Goal: Transaction & Acquisition: Download file/media

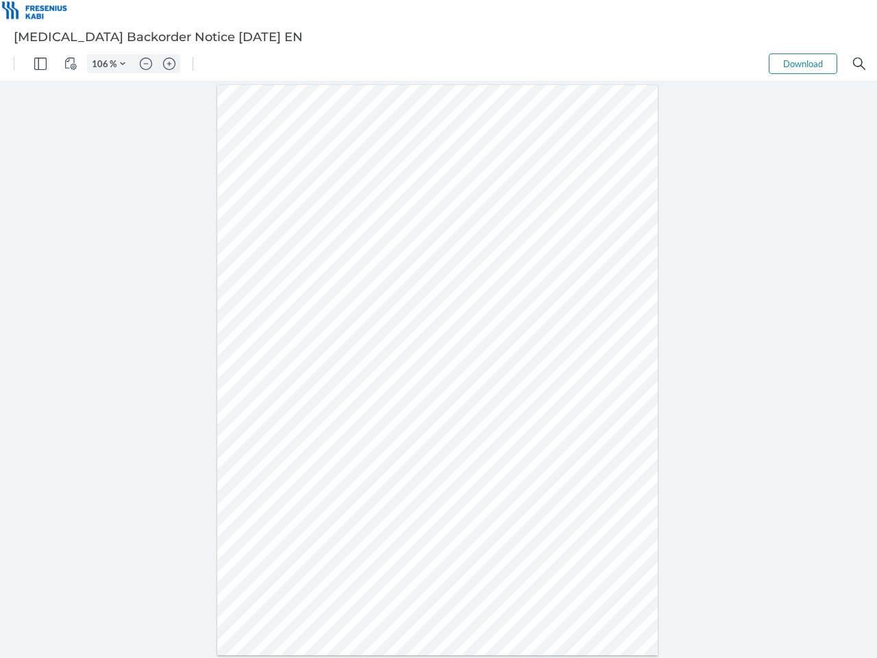
click at [40, 64] on img "Panel" at bounding box center [40, 64] width 12 height 12
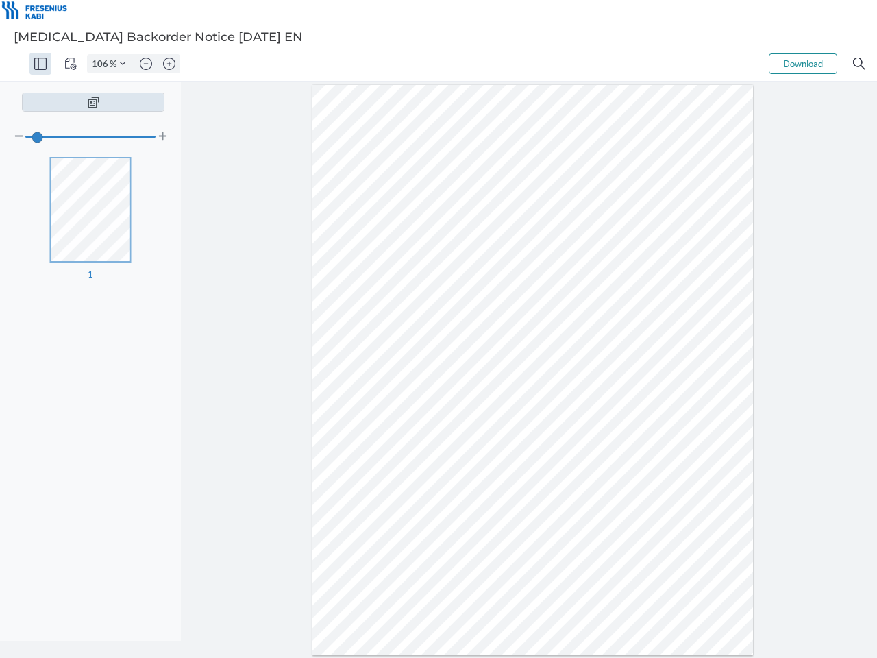
click at [71, 64] on img "View Controls" at bounding box center [70, 64] width 12 height 12
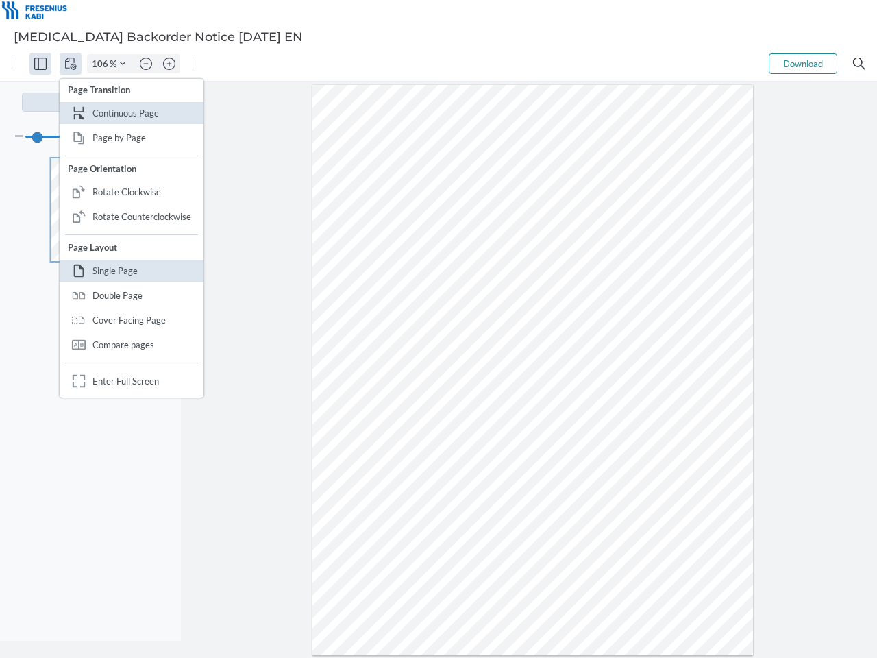
click at [102, 64] on input "106" at bounding box center [99, 64] width 22 height 12
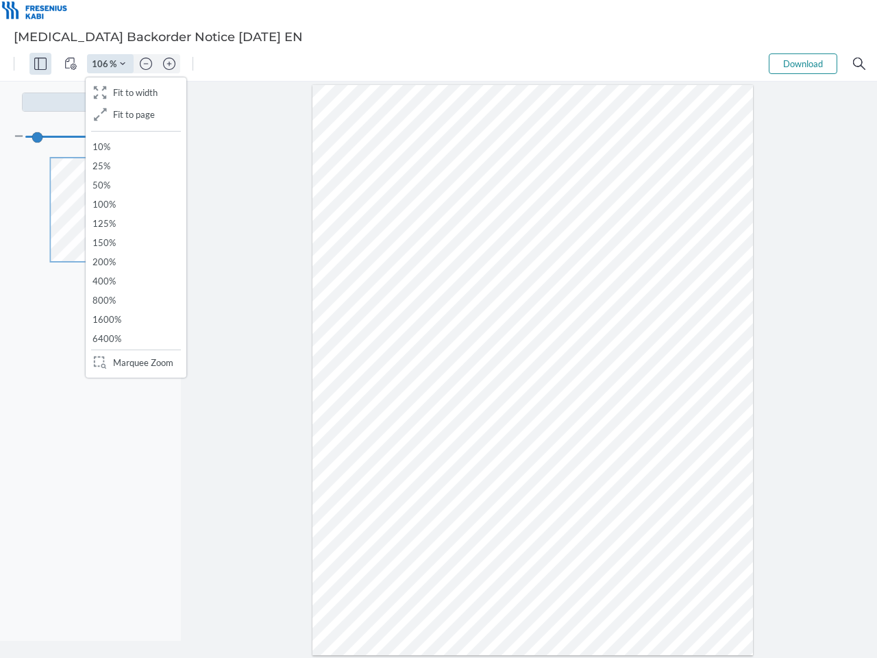
click at [123, 64] on img "Zoom Controls" at bounding box center [122, 63] width 5 height 5
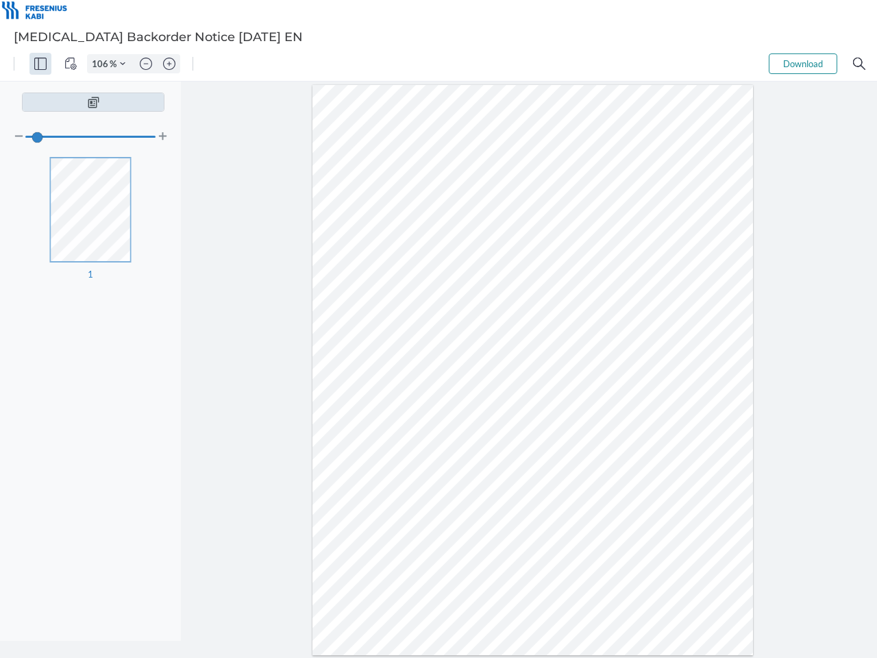
click at [146, 64] on img "Zoom out" at bounding box center [146, 64] width 12 height 12
click at [169, 64] on img "Zoom in" at bounding box center [169, 64] width 12 height 12
type input "106"
click at [803, 64] on button "Download" at bounding box center [803, 63] width 69 height 21
click at [860, 64] on img "Search" at bounding box center [859, 64] width 12 height 12
